Goal: Task Accomplishment & Management: Manage account settings

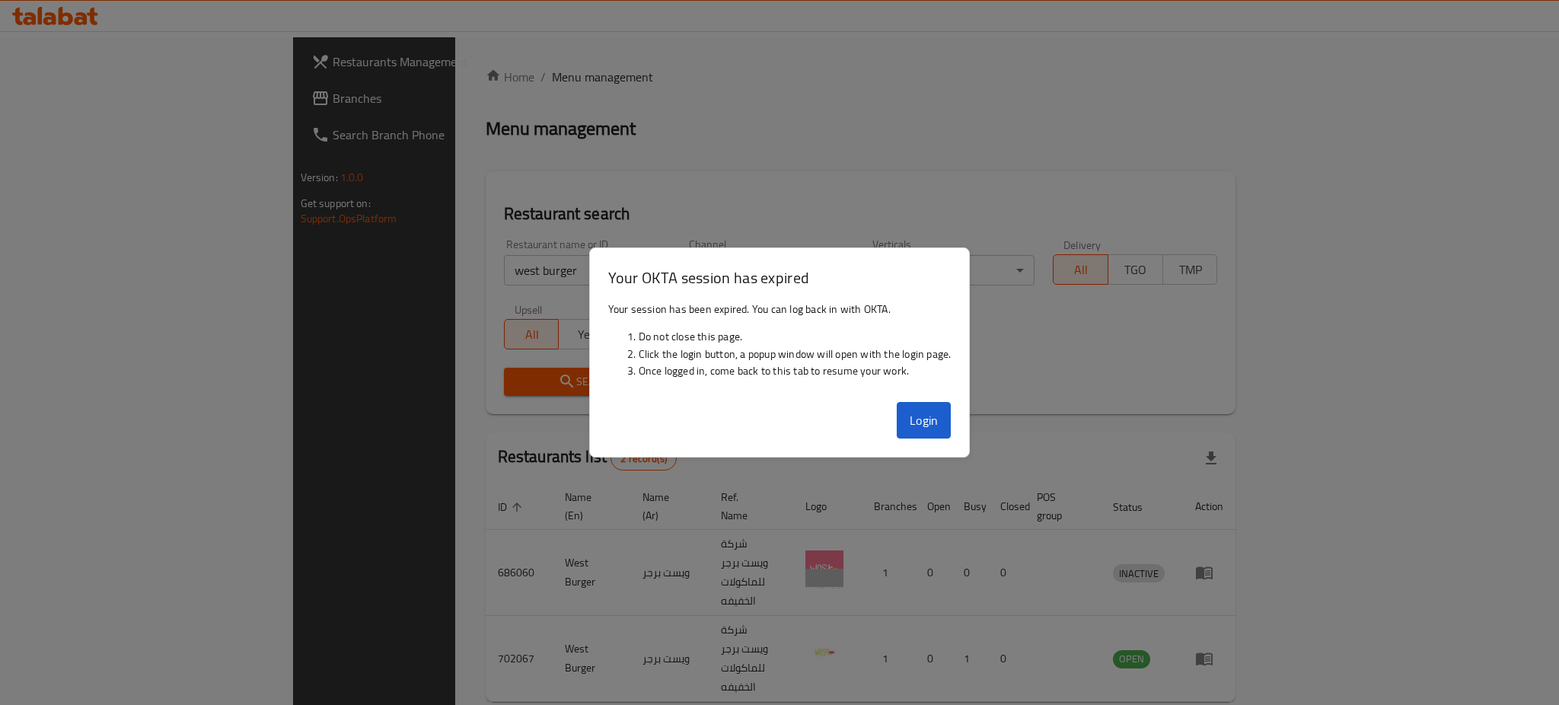
click at [928, 422] on button "Login" at bounding box center [924, 420] width 55 height 37
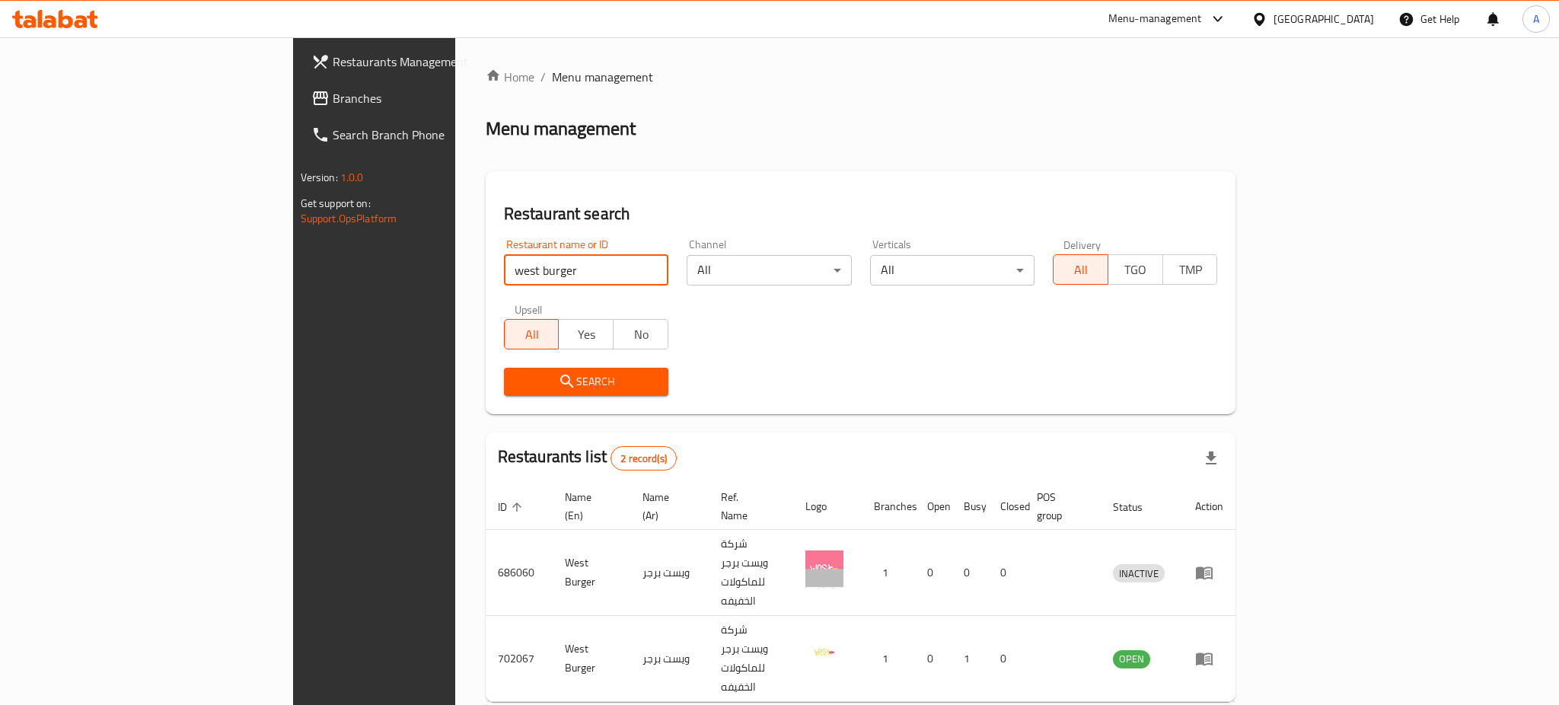
drag, startPoint x: 413, startPoint y: 270, endPoint x: 191, endPoint y: 250, distance: 222.4
click at [293, 247] on div "Restaurants Management Branches Search Branch Phone Version: 1.0.0 Get support …" at bounding box center [780, 410] width 974 height 747
type input "sushime"
click at [516, 381] on span "Search" at bounding box center [586, 381] width 140 height 19
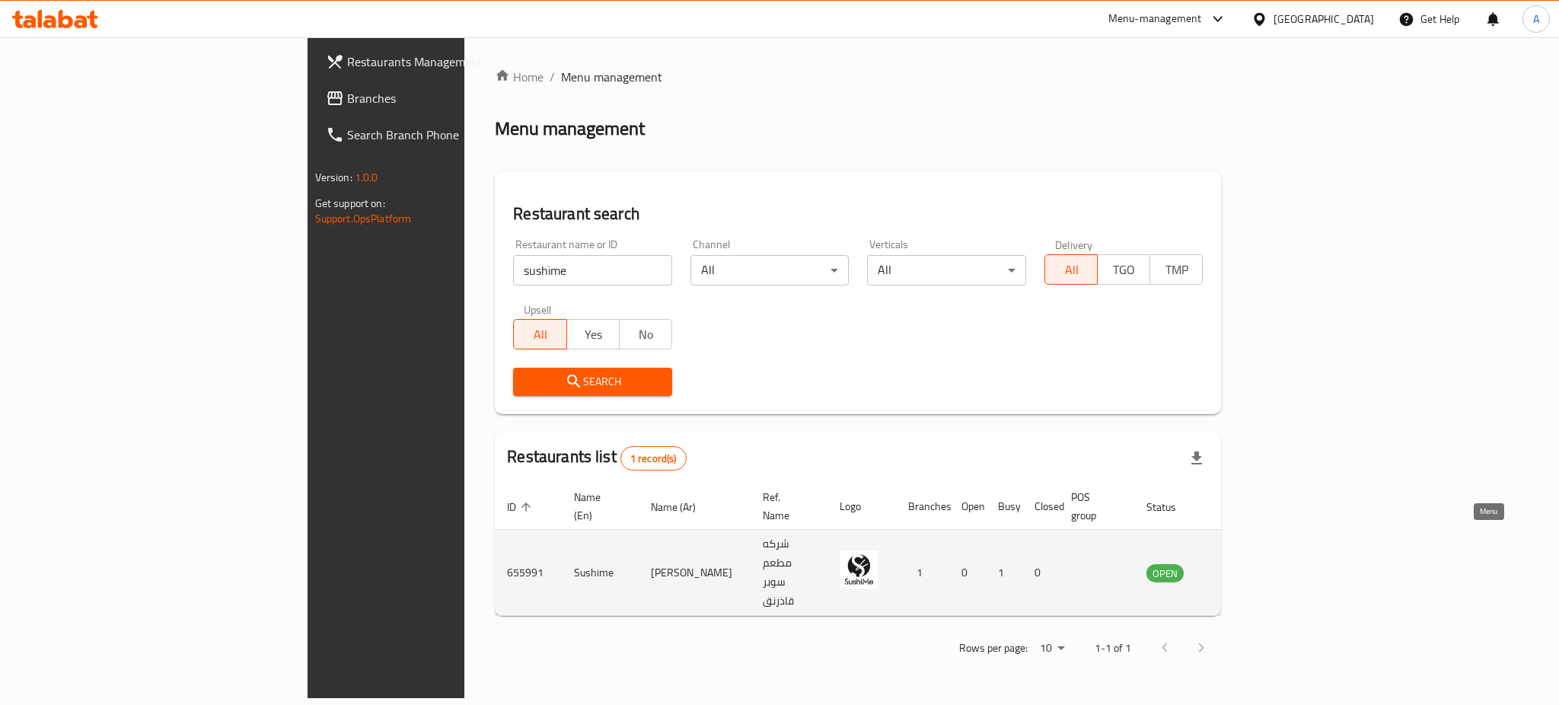
click at [1255, 563] on link "enhanced table" at bounding box center [1241, 572] width 28 height 18
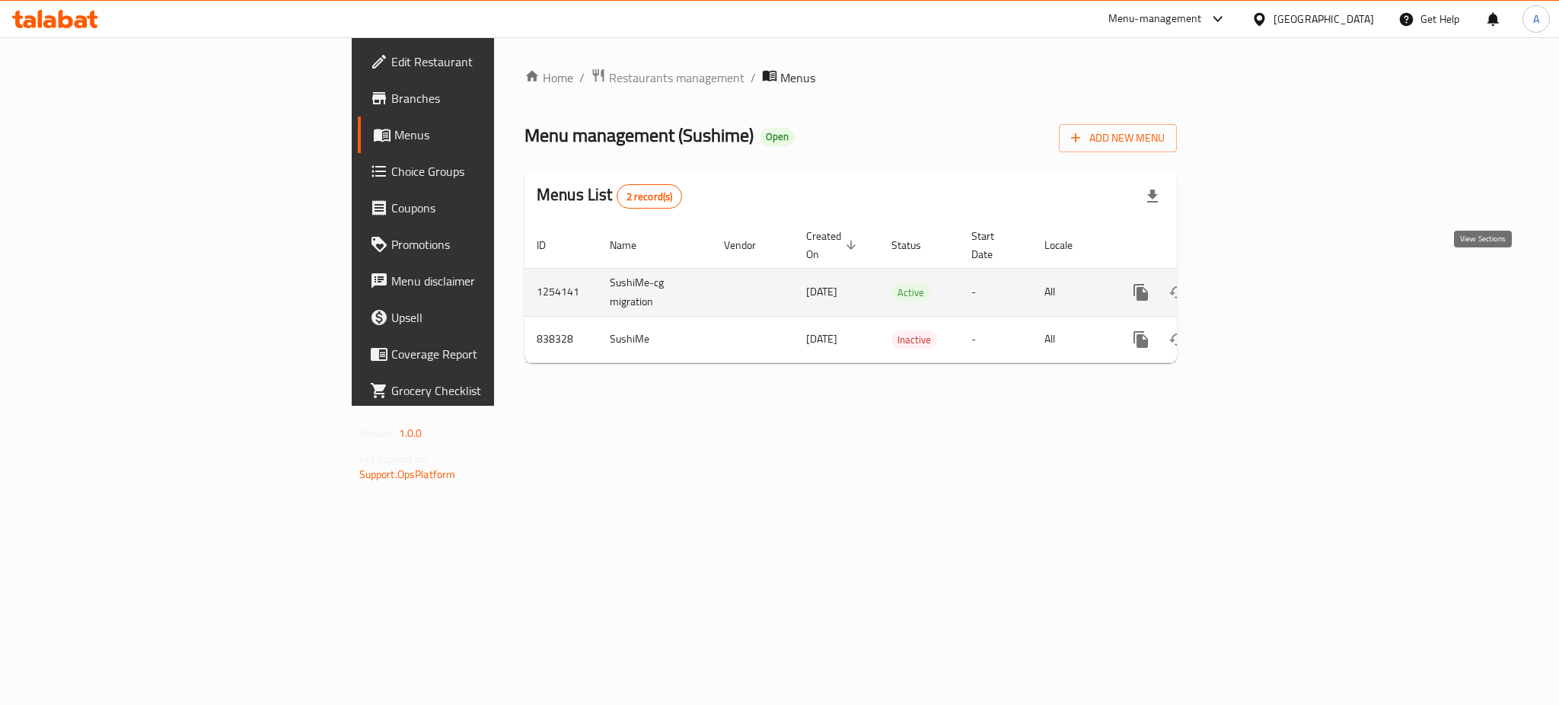
click at [1260, 283] on icon "enhanced table" at bounding box center [1251, 292] width 18 height 18
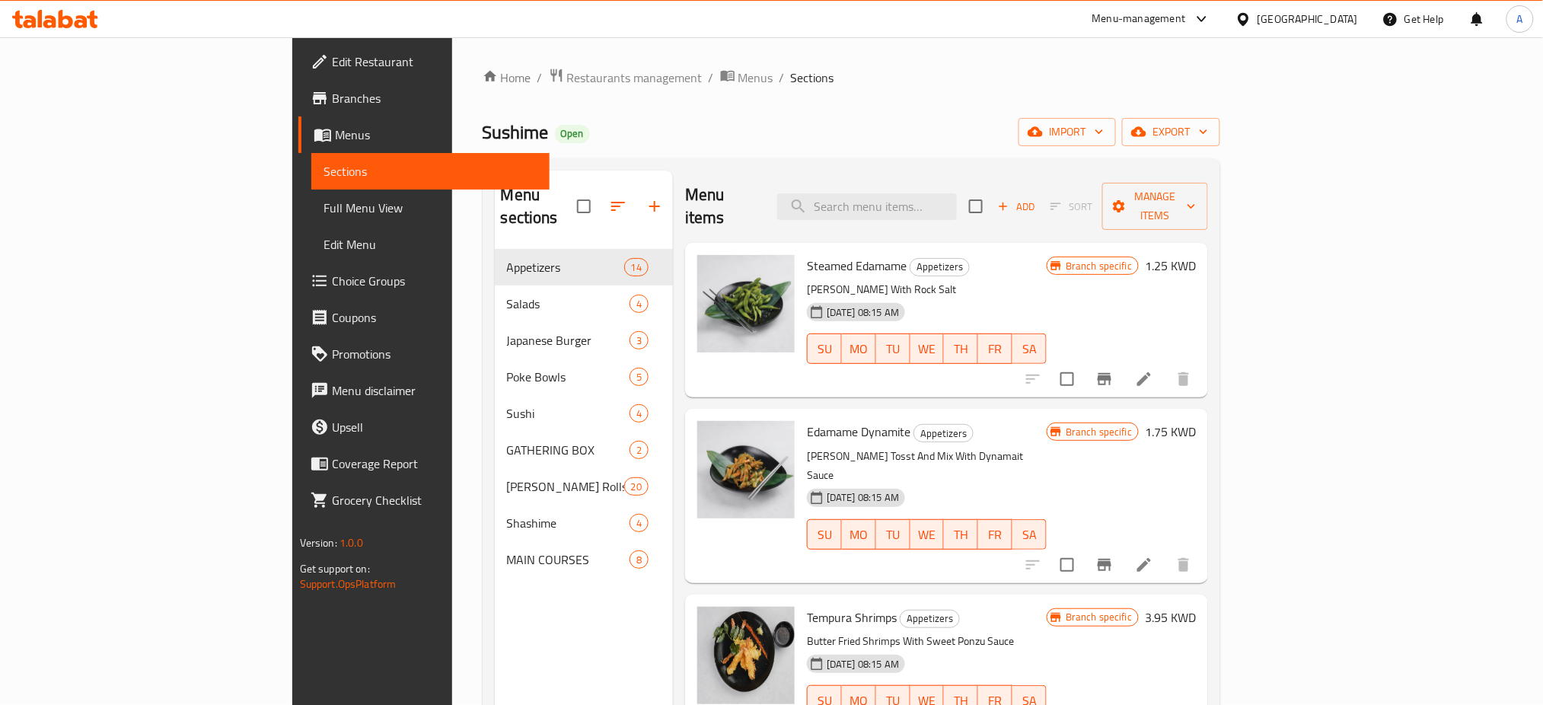
click at [332, 98] on span "Branches" at bounding box center [435, 98] width 206 height 18
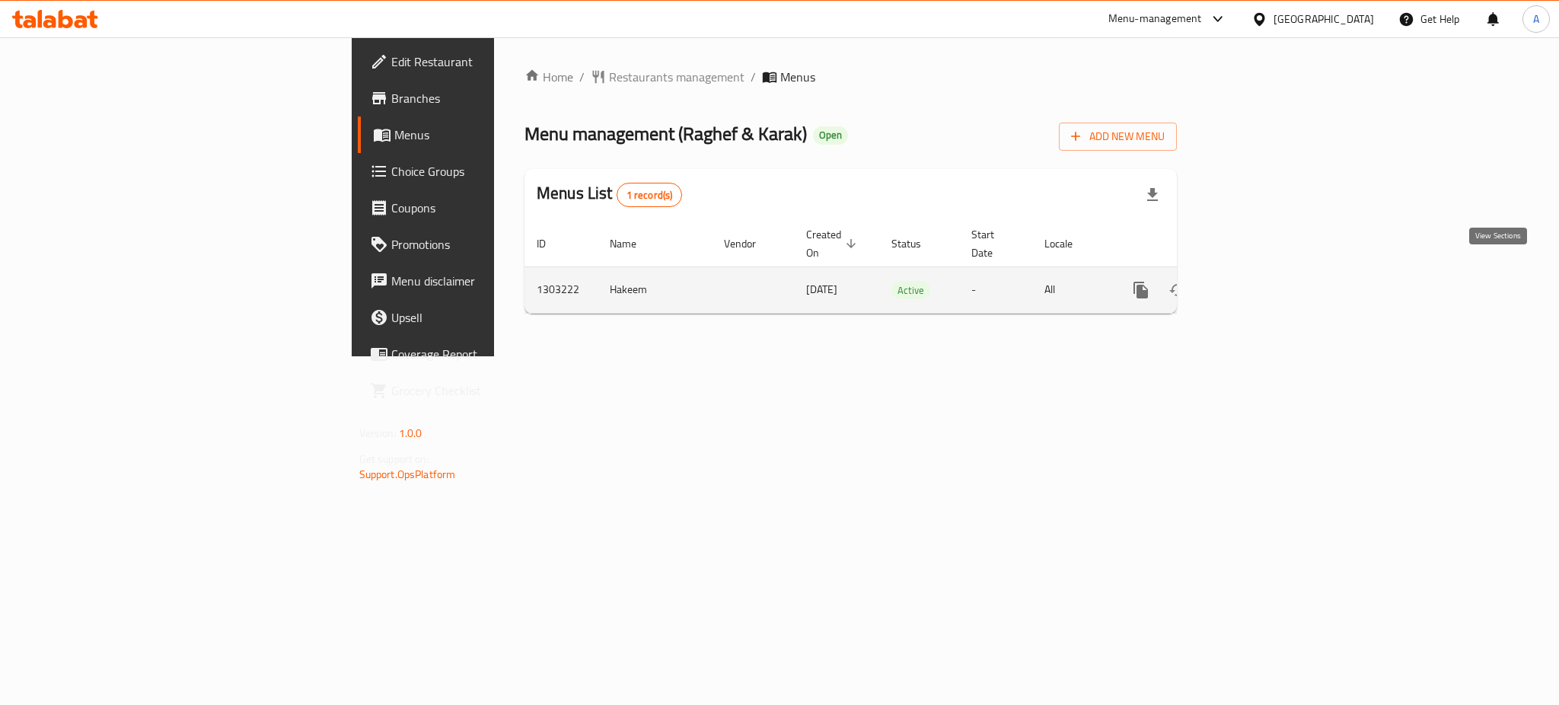
click at [1258, 283] on icon "enhanced table" at bounding box center [1251, 290] width 14 height 14
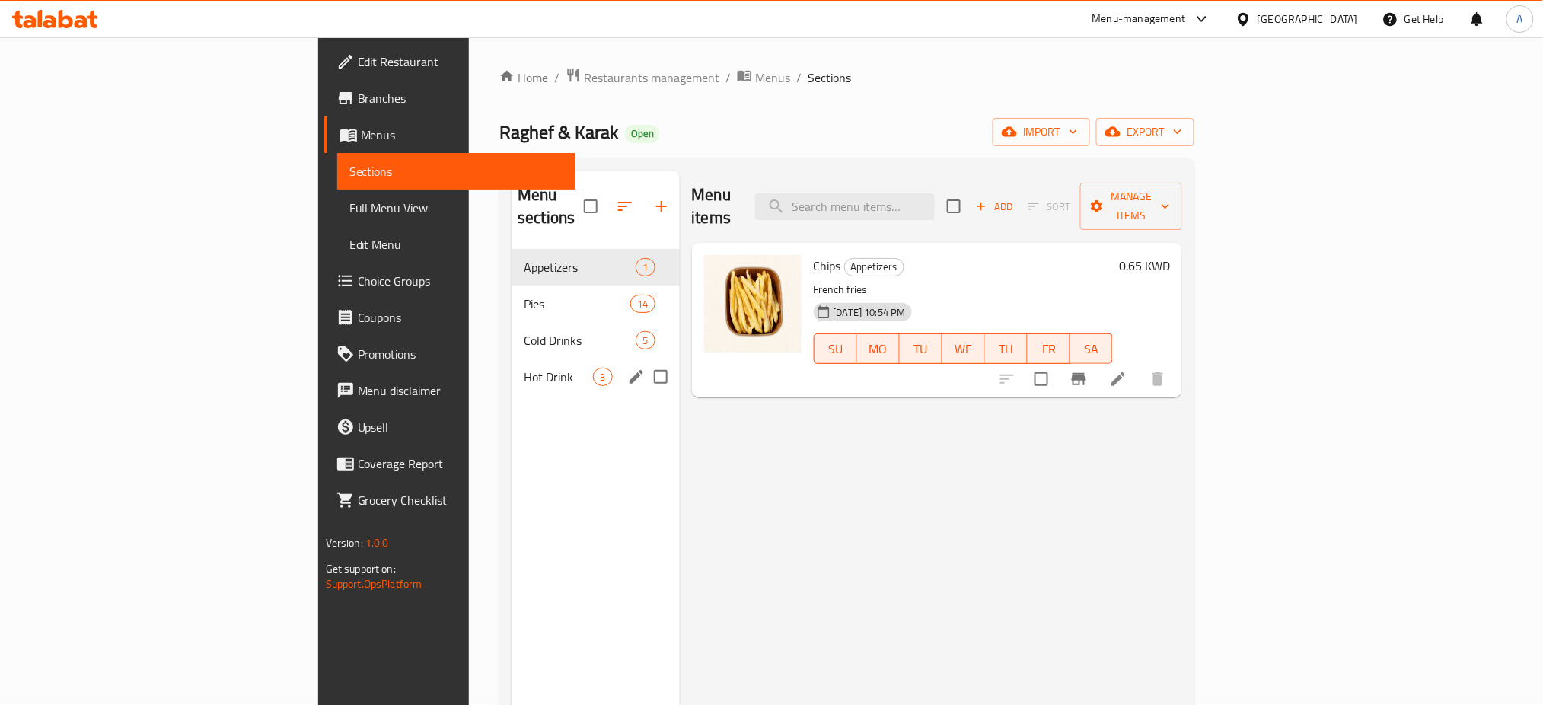
click at [524, 368] on span "Hot Drink" at bounding box center [558, 377] width 69 height 18
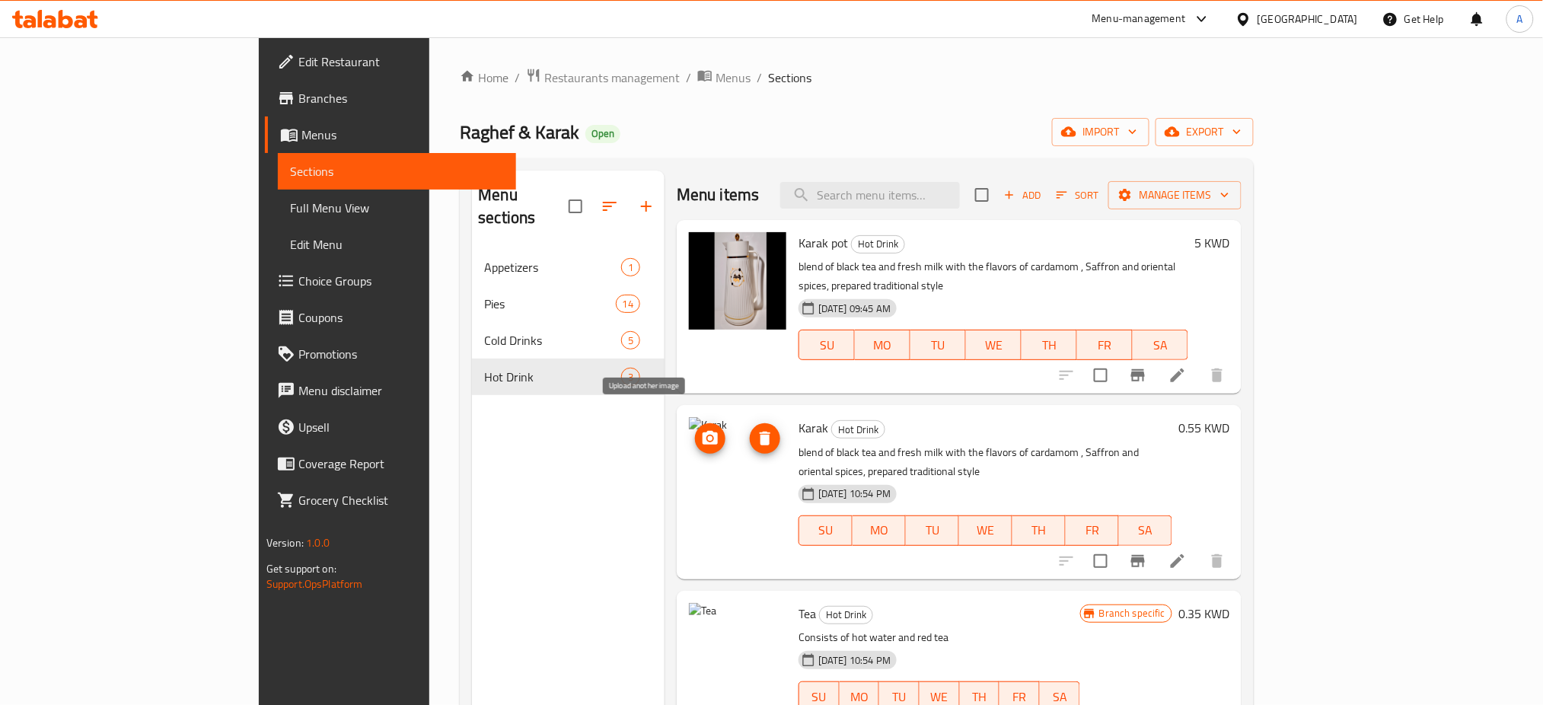
click at [703, 431] on icon "upload picture" at bounding box center [710, 438] width 15 height 14
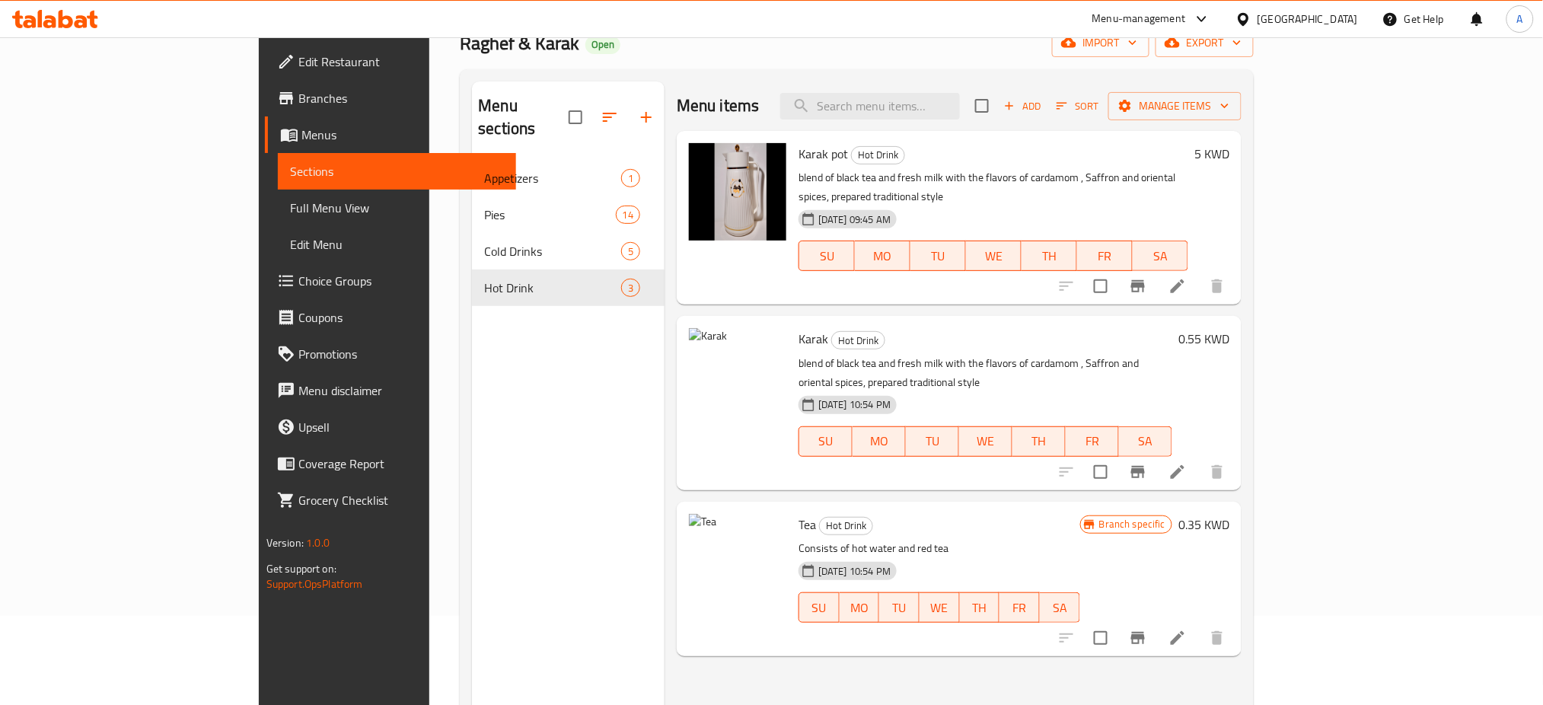
scroll to position [90, 0]
click at [703, 341] on icon "upload picture" at bounding box center [710, 348] width 15 height 14
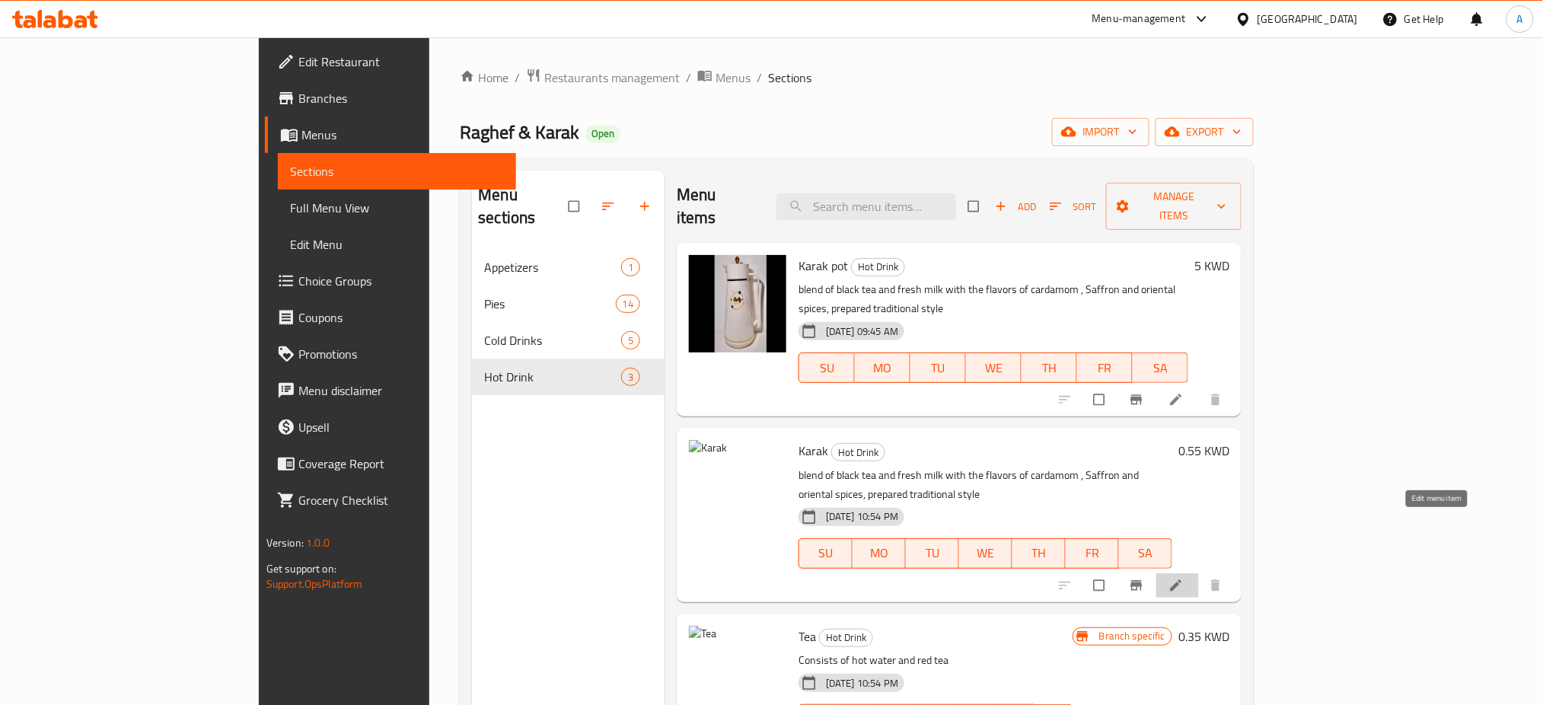
click at [1184, 578] on icon at bounding box center [1176, 585] width 15 height 15
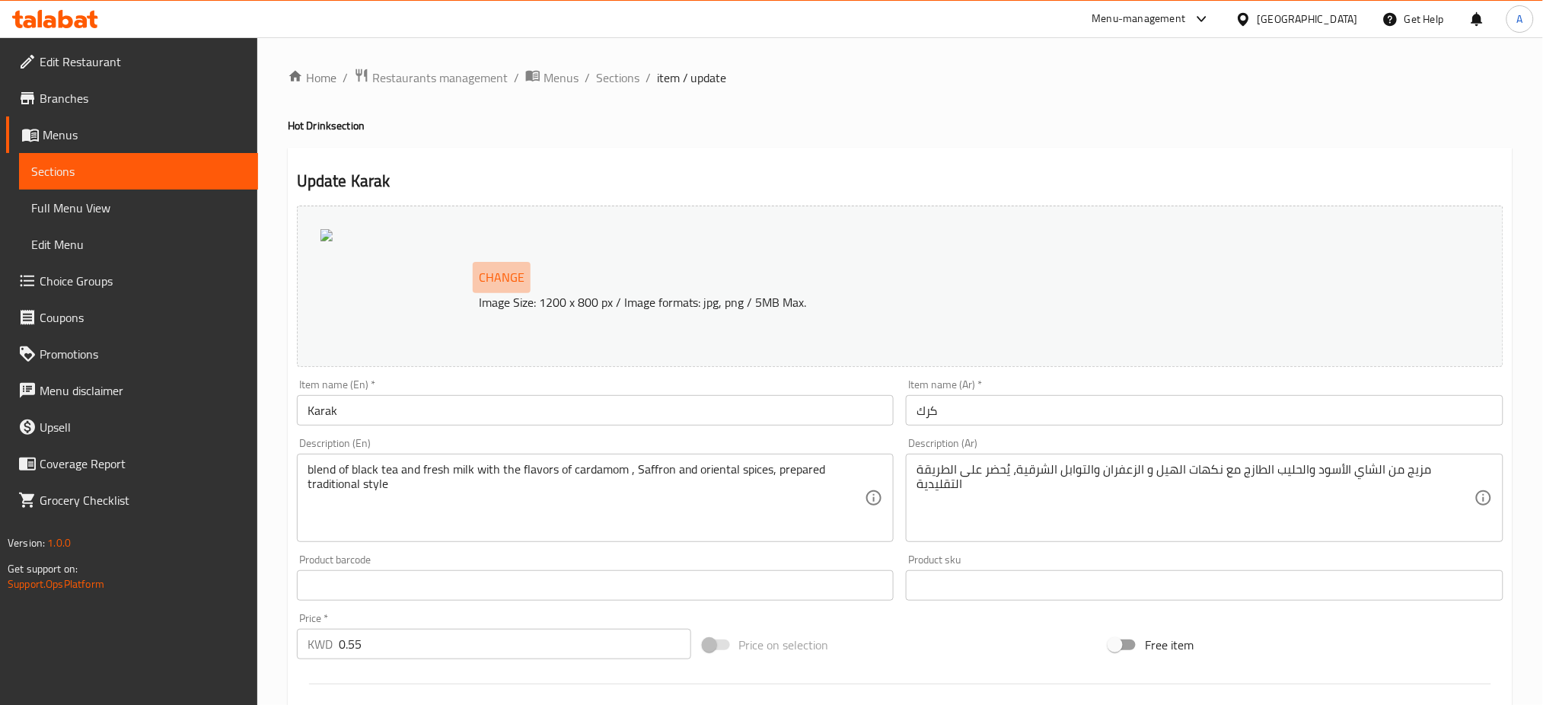
click at [512, 274] on span "Change" at bounding box center [502, 277] width 46 height 22
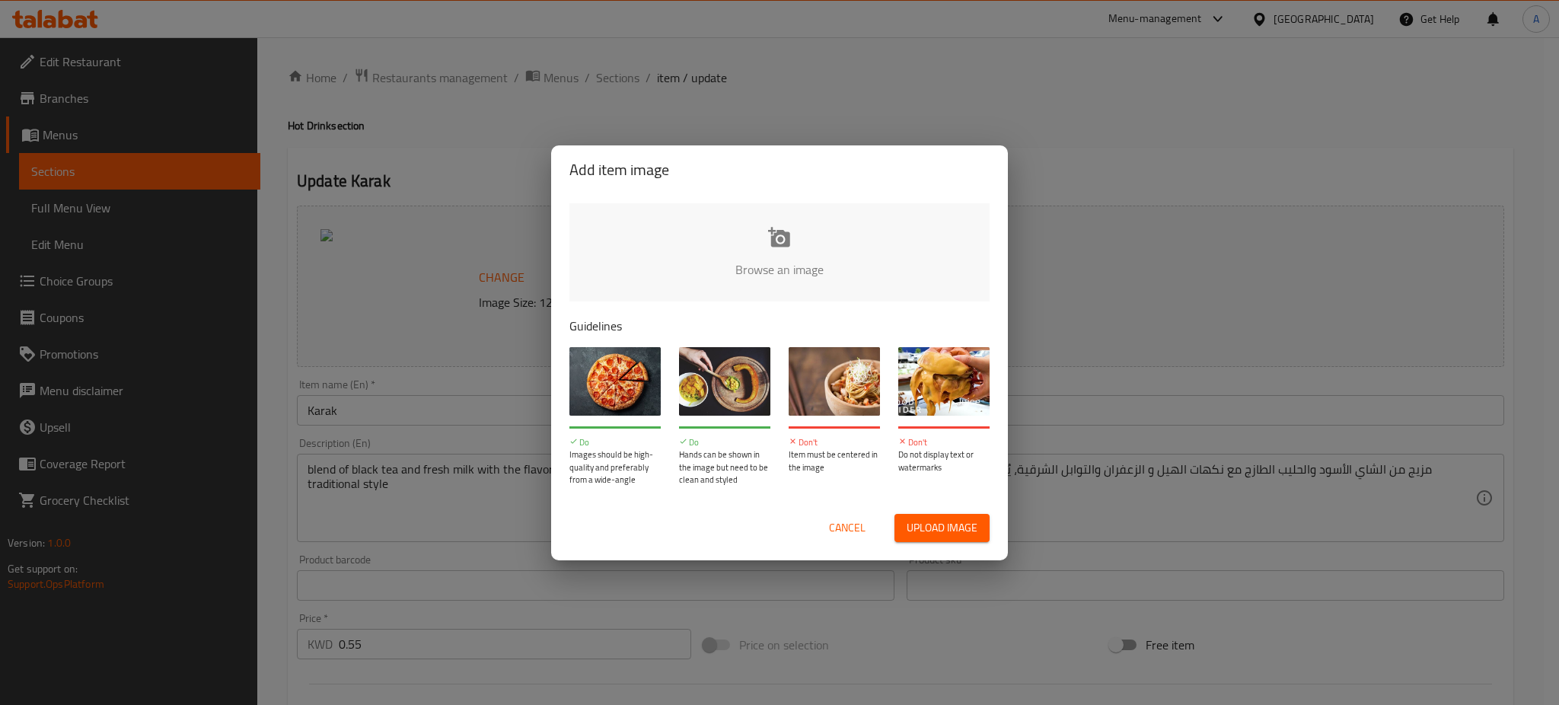
click at [794, 244] on input "file" at bounding box center [1294, 274] width 1450 height 142
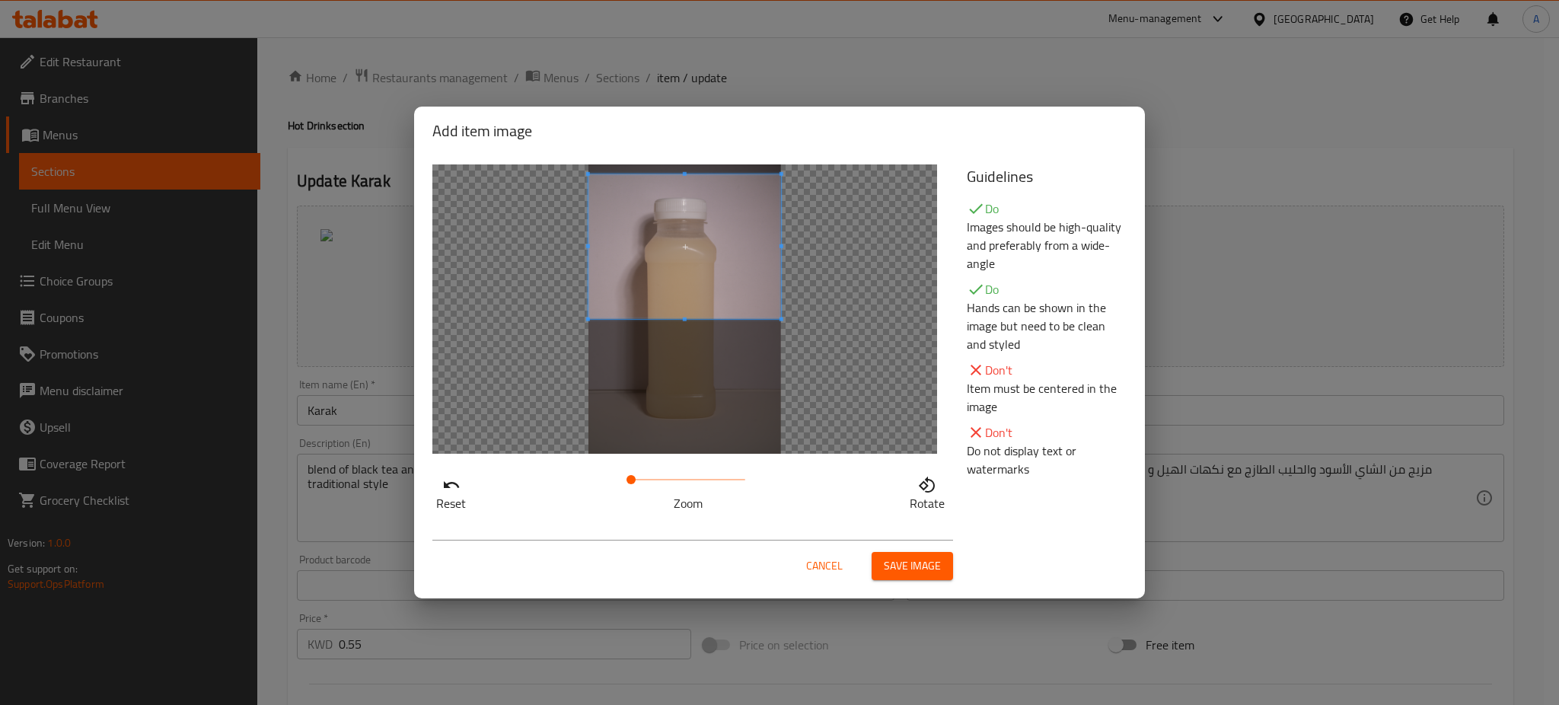
click at [678, 244] on span at bounding box center [685, 246] width 193 height 145
click at [924, 489] on icon "button" at bounding box center [927, 484] width 16 height 16
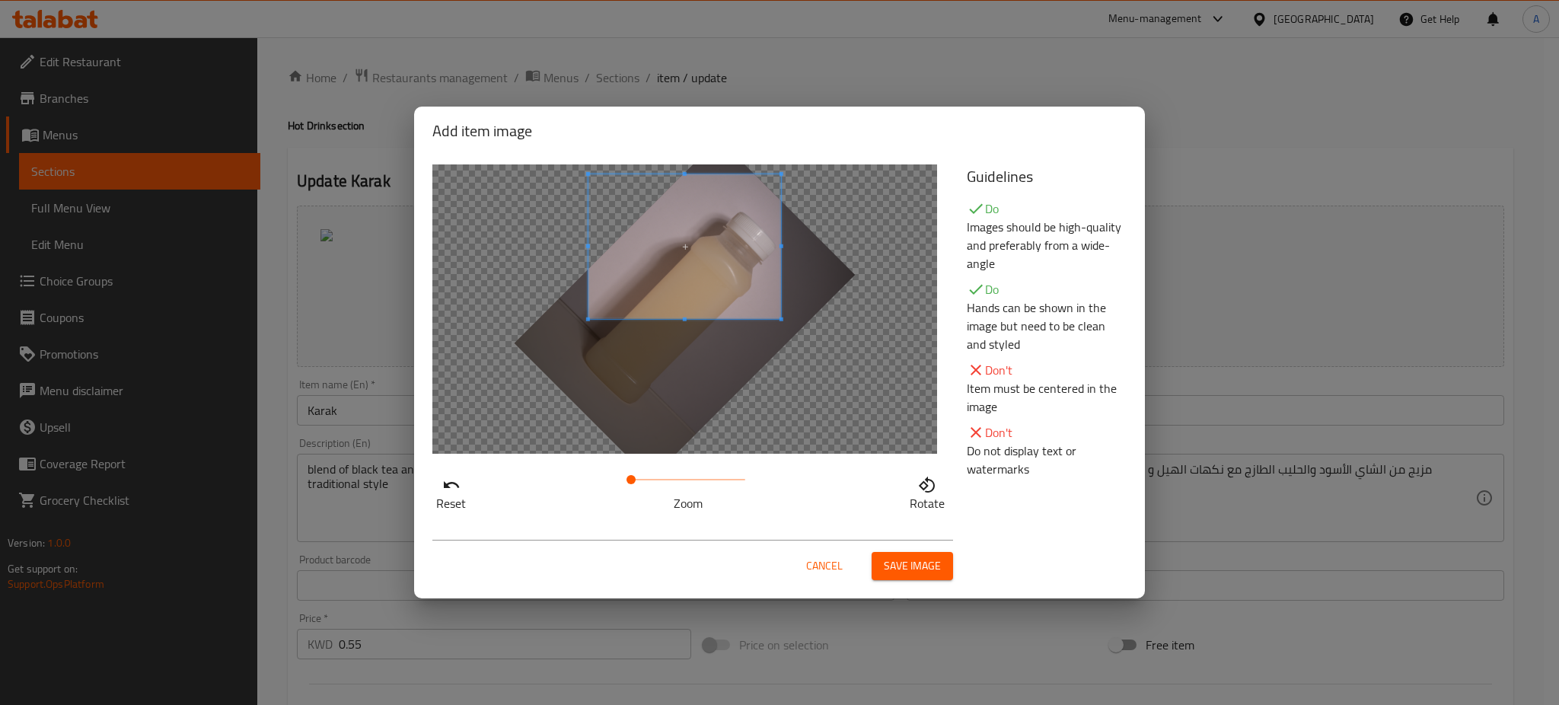
click at [924, 489] on icon "button" at bounding box center [927, 484] width 16 height 16
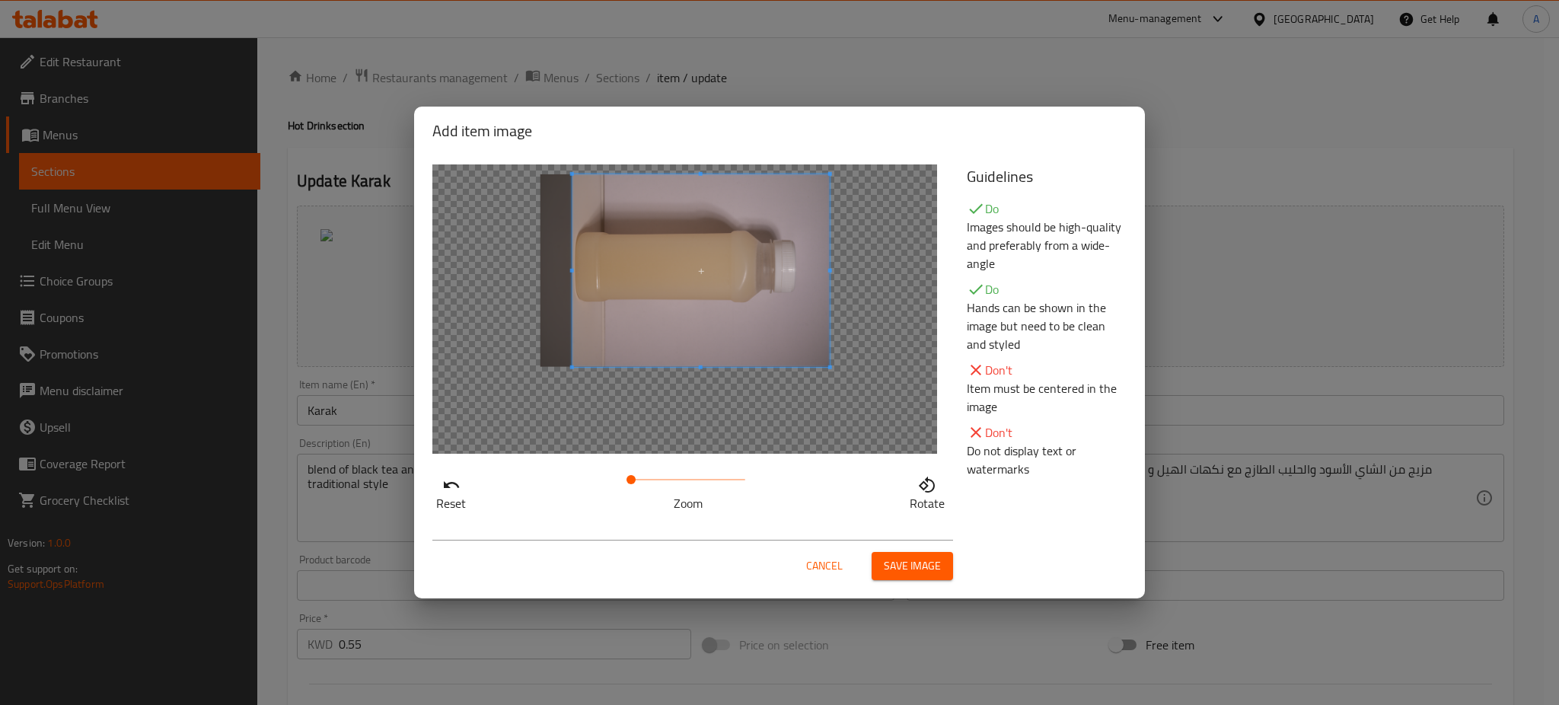
click at [842, 391] on div at bounding box center [684, 308] width 505 height 289
click at [715, 316] on span at bounding box center [685, 270] width 257 height 193
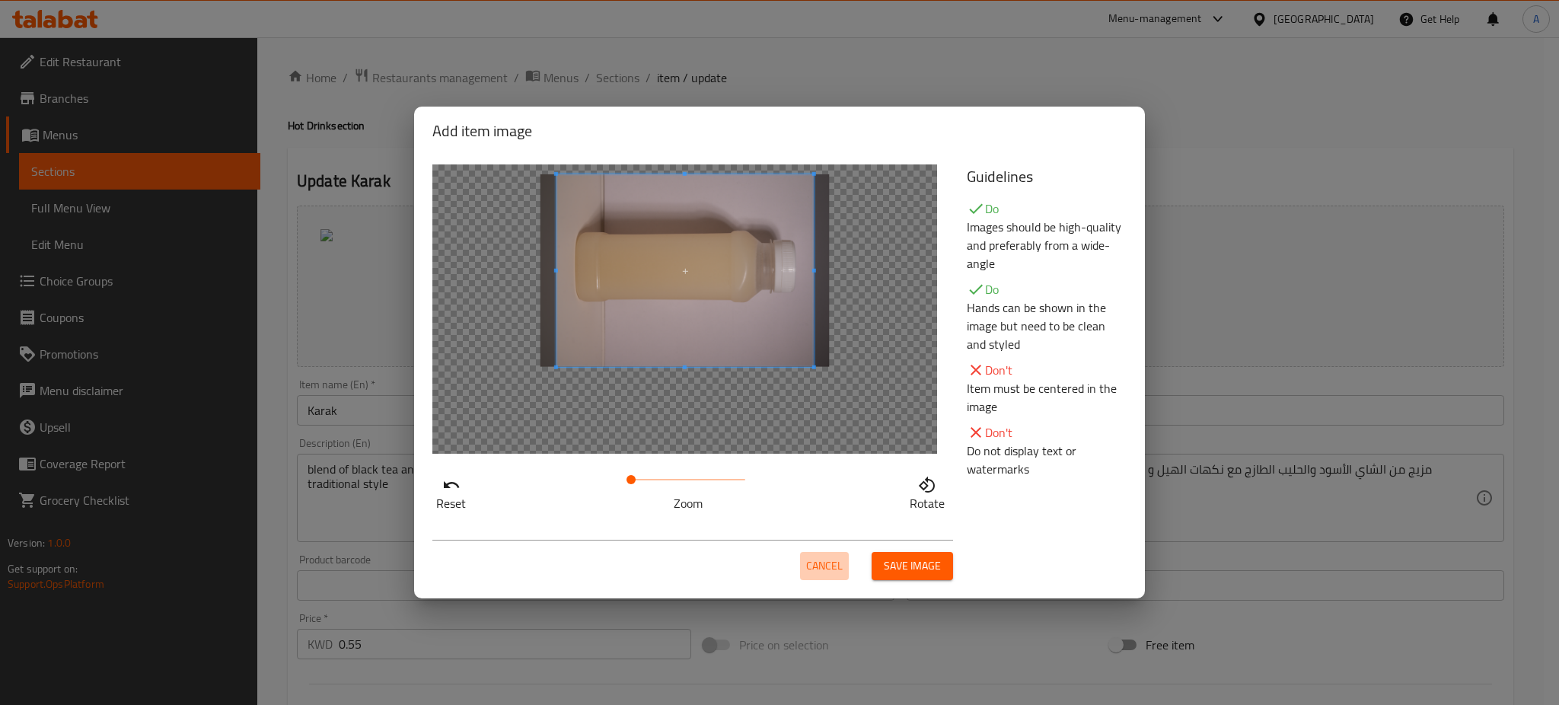
click at [817, 573] on span "Cancel" at bounding box center [824, 566] width 37 height 19
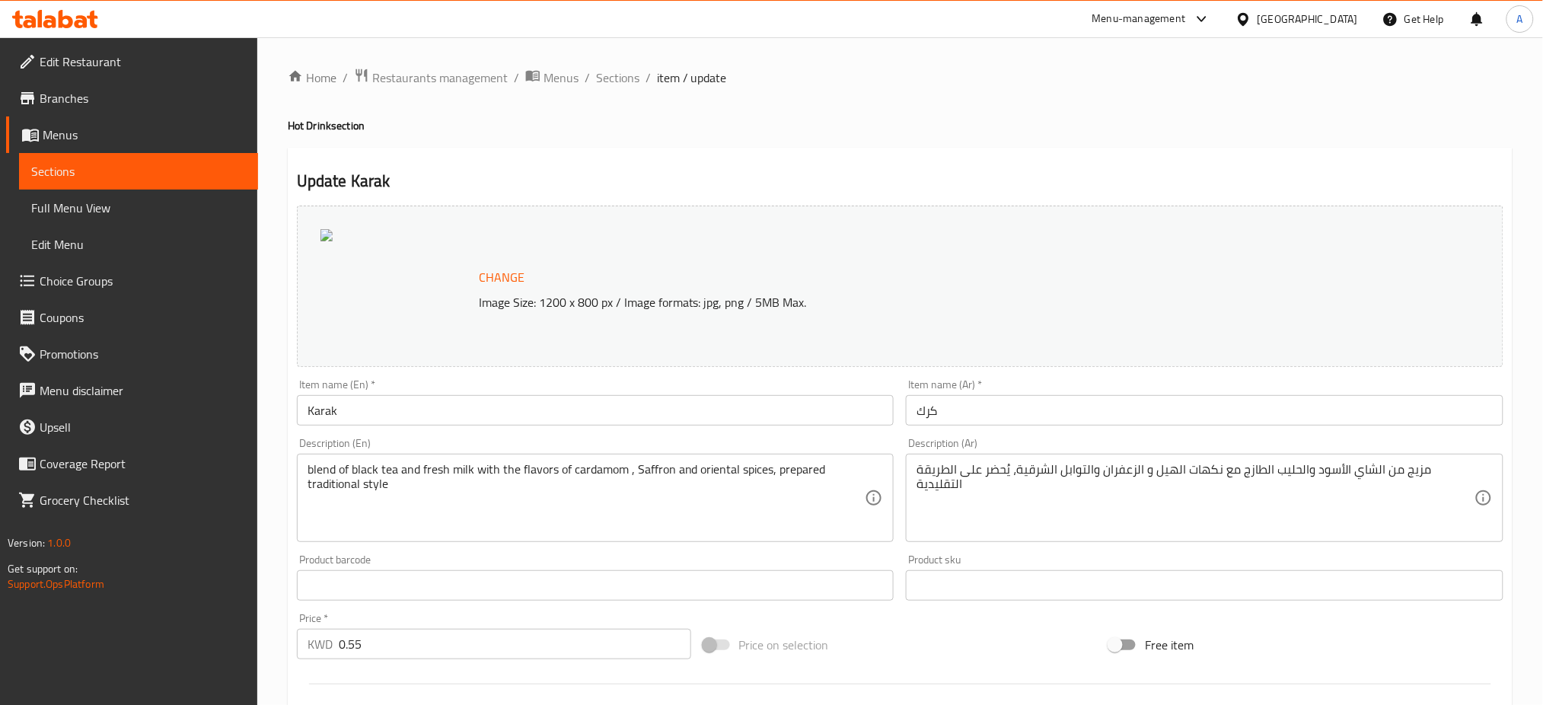
click at [502, 290] on button "Change" at bounding box center [502, 277] width 58 height 31
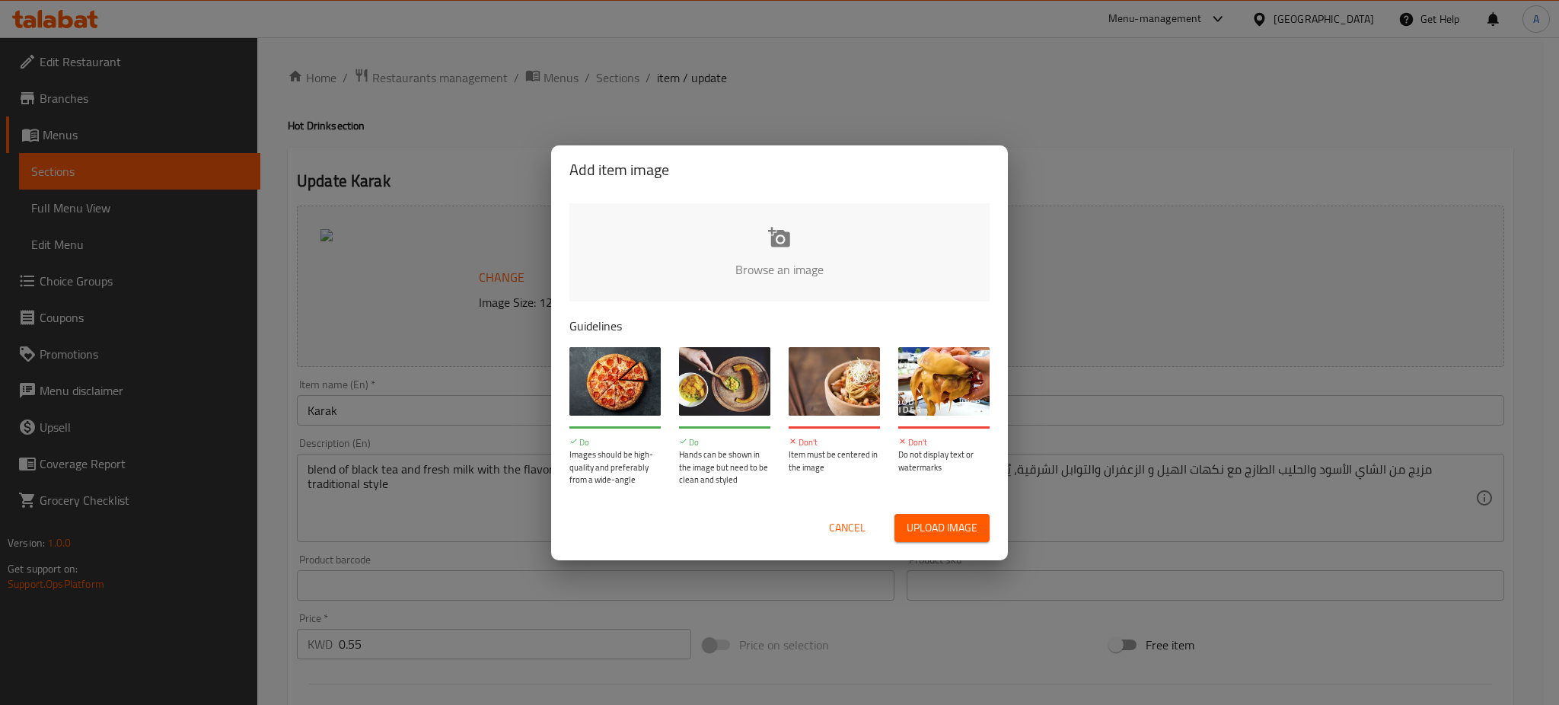
click at [707, 261] on input "file" at bounding box center [1294, 274] width 1450 height 142
type input "C:\fakepath\IMG_2251.JPG"
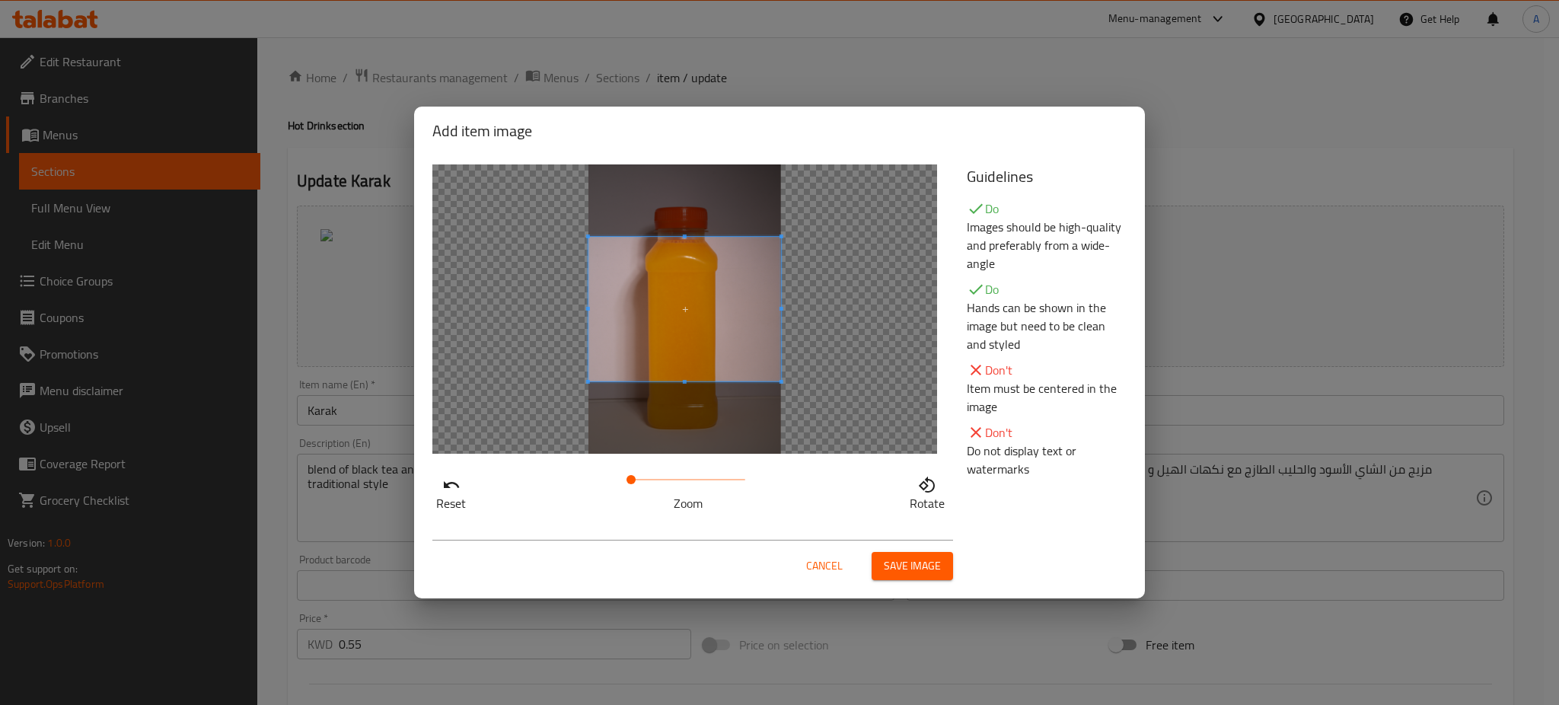
click at [813, 573] on span "Cancel" at bounding box center [824, 566] width 37 height 19
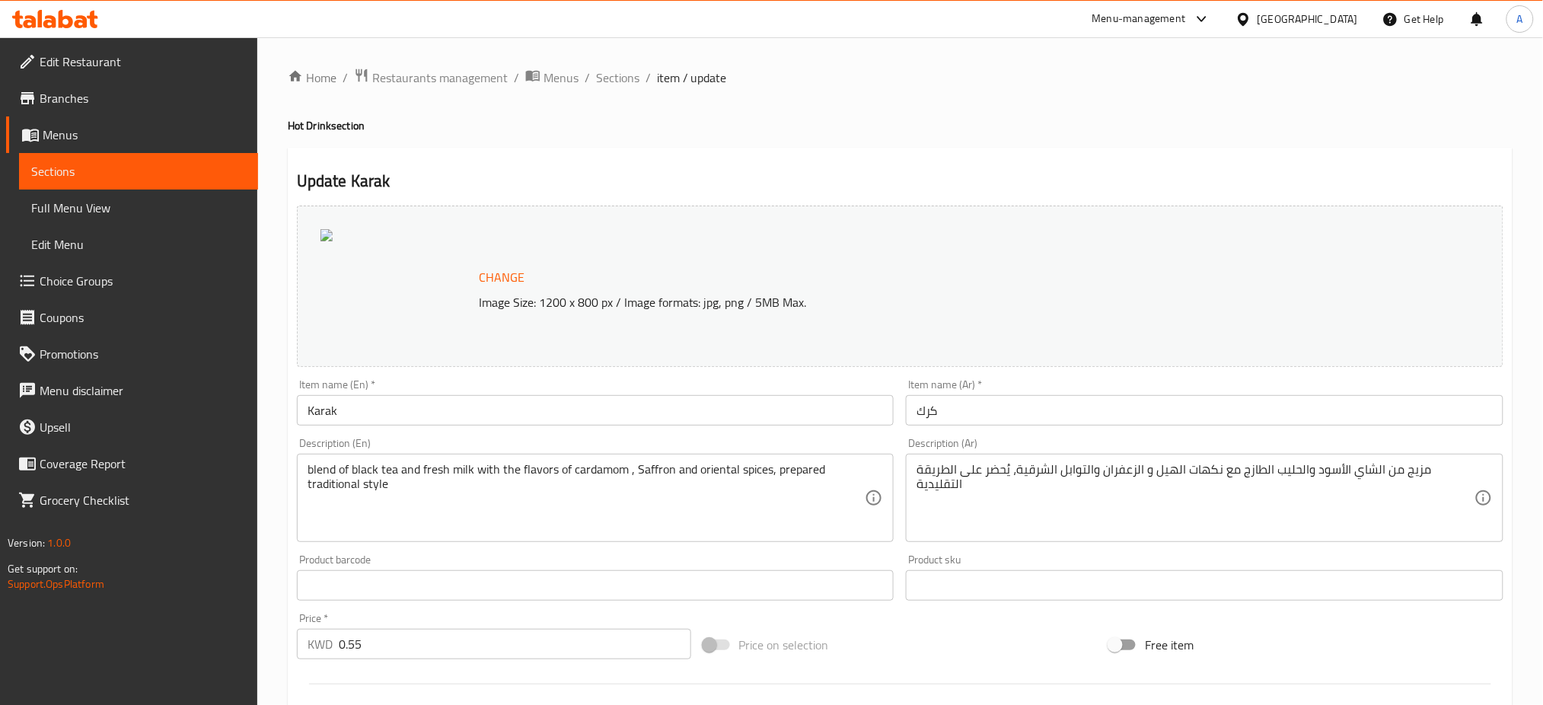
click at [513, 271] on span "Change" at bounding box center [502, 277] width 46 height 22
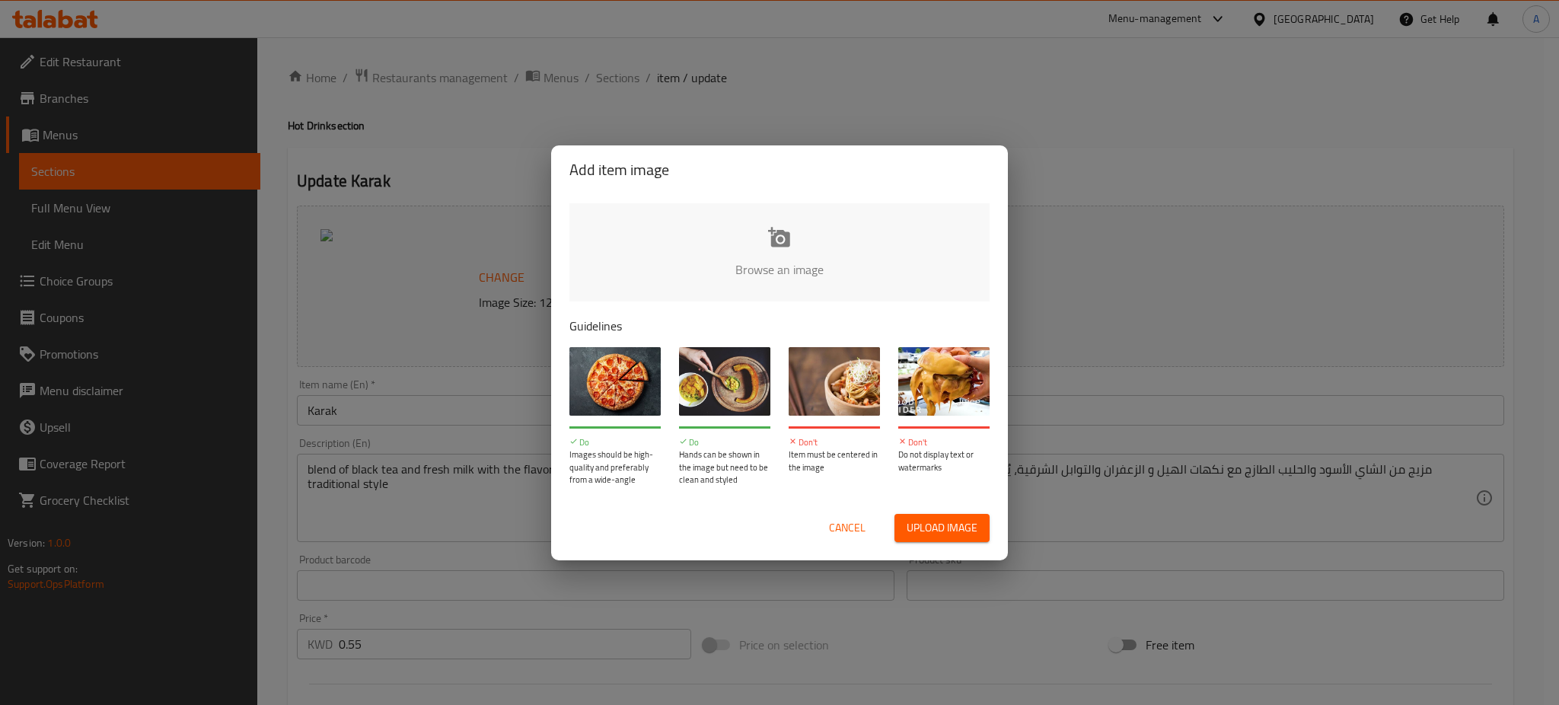
click at [720, 254] on input "file" at bounding box center [1294, 274] width 1450 height 142
